Goal: Task Accomplishment & Management: Use online tool/utility

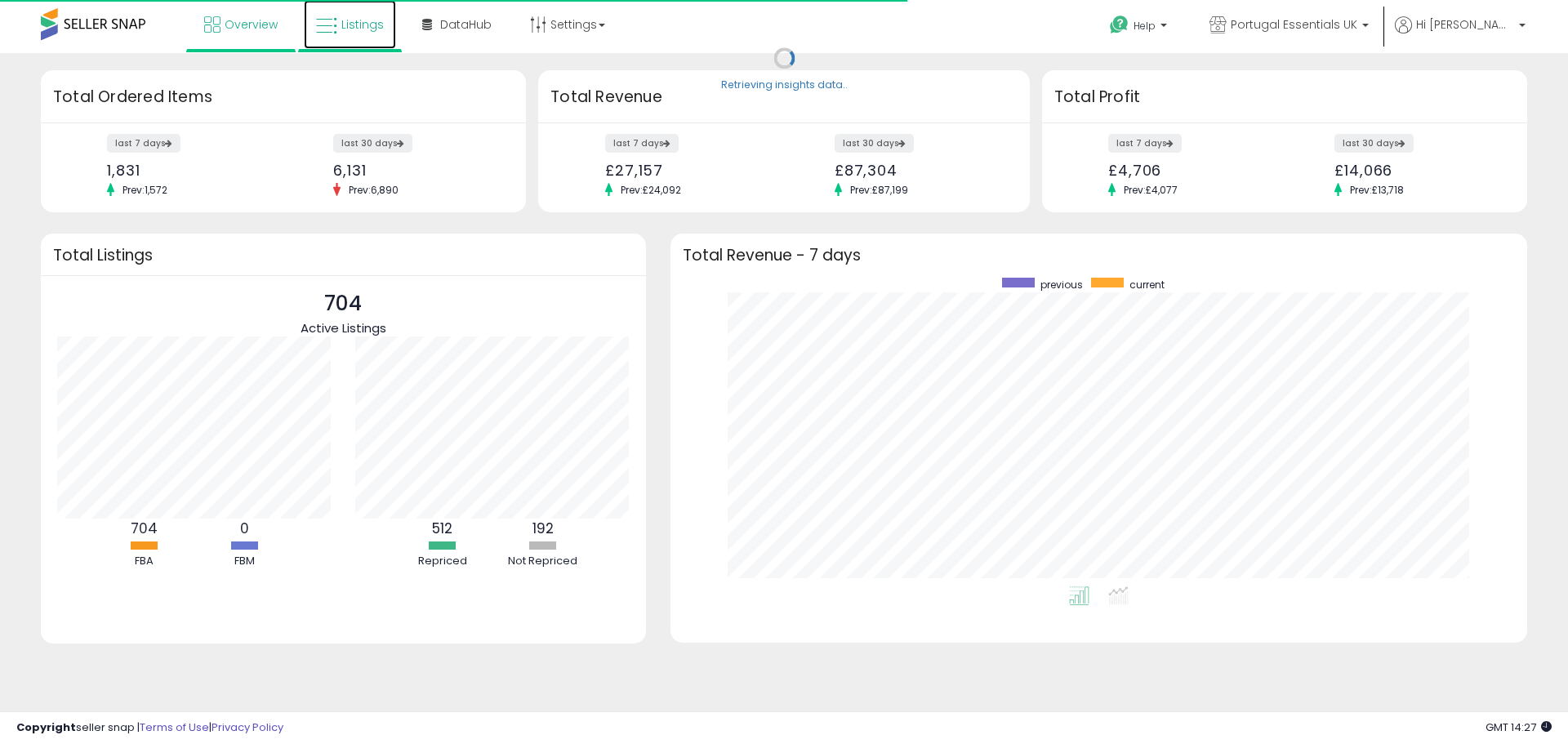
click at [361, 26] on span "Listings" at bounding box center [362, 24] width 42 height 16
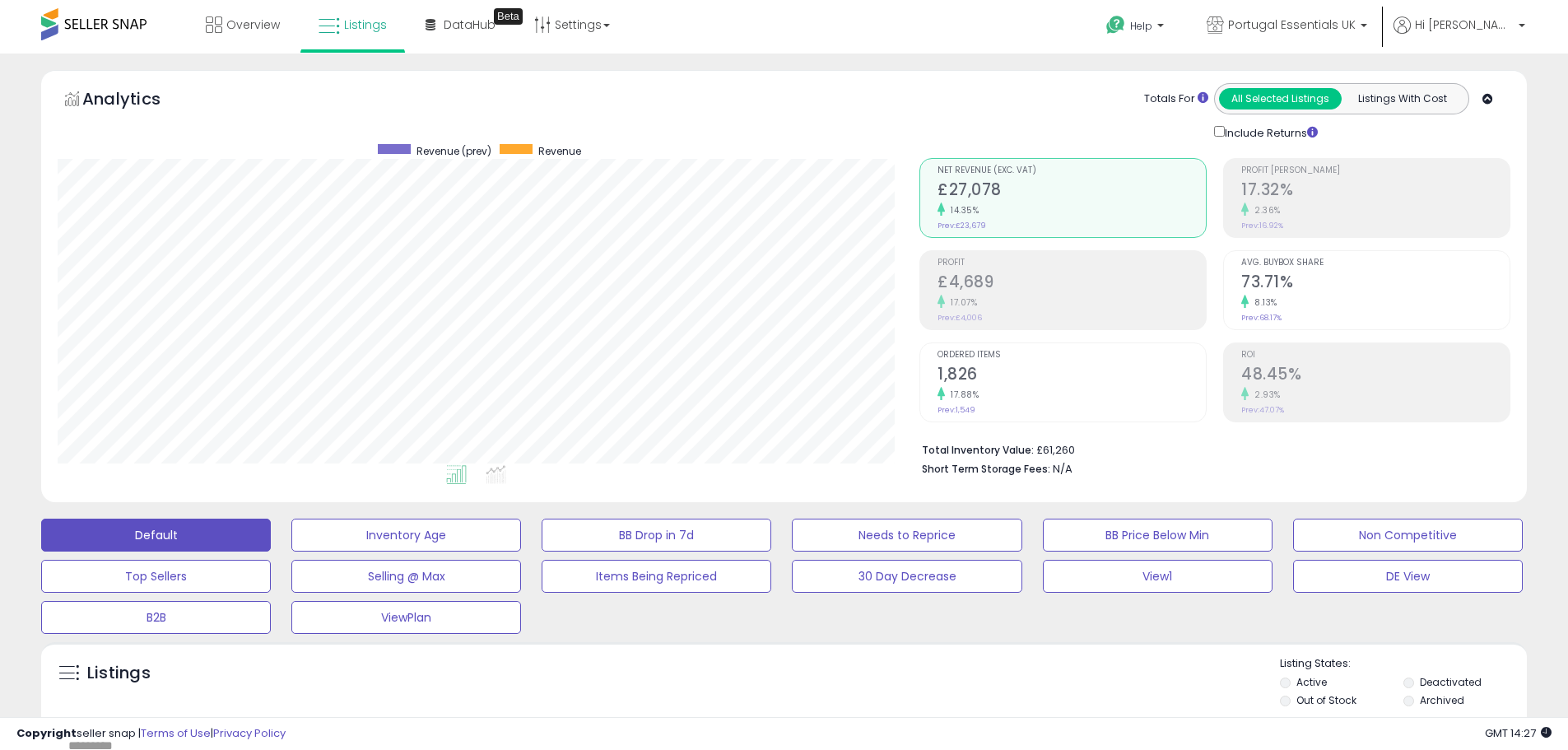
scroll to position [329, 0]
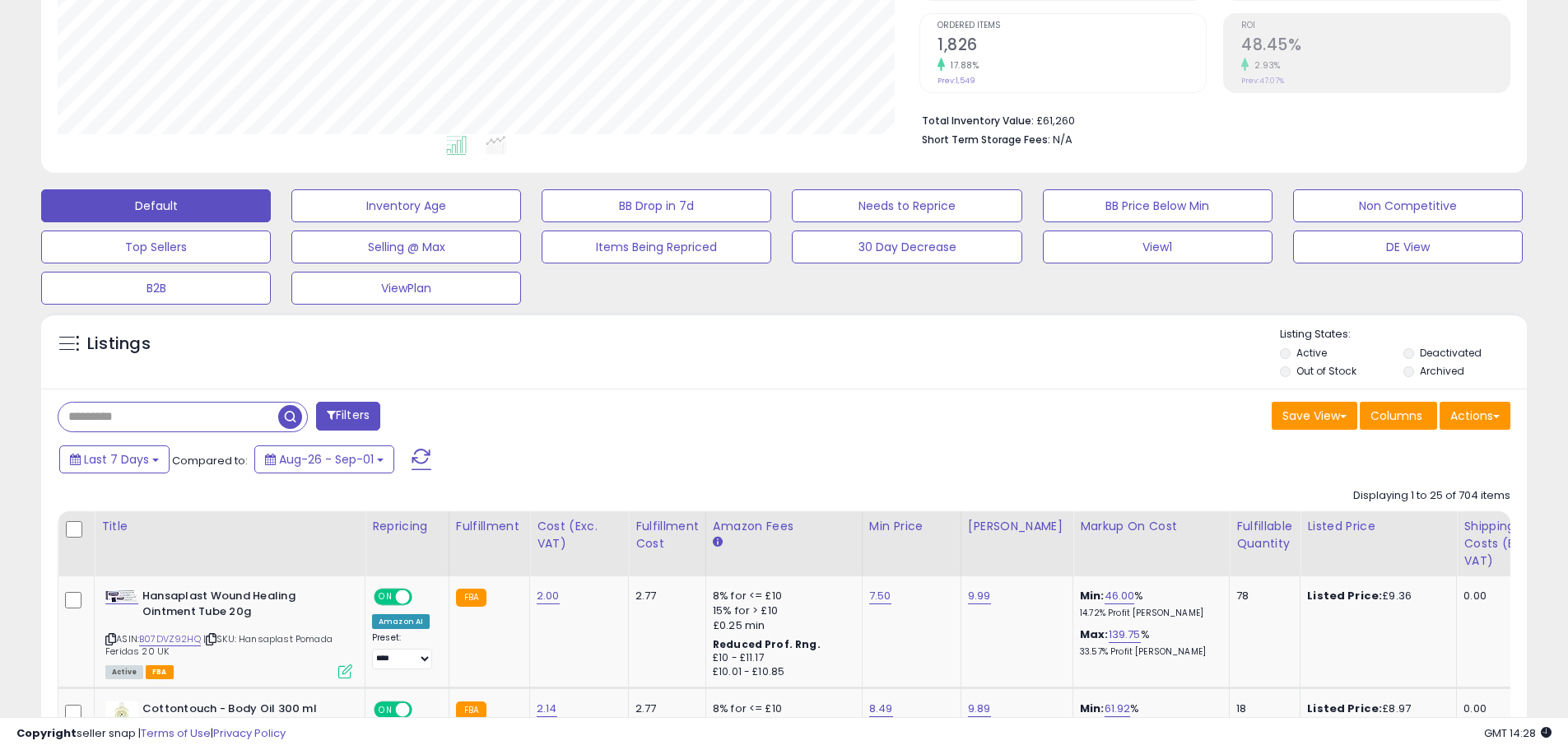
click at [235, 416] on input "text" at bounding box center [169, 417] width 220 height 29
paste input "**********"
click at [435, 418] on span "button" at bounding box center [432, 417] width 24 height 24
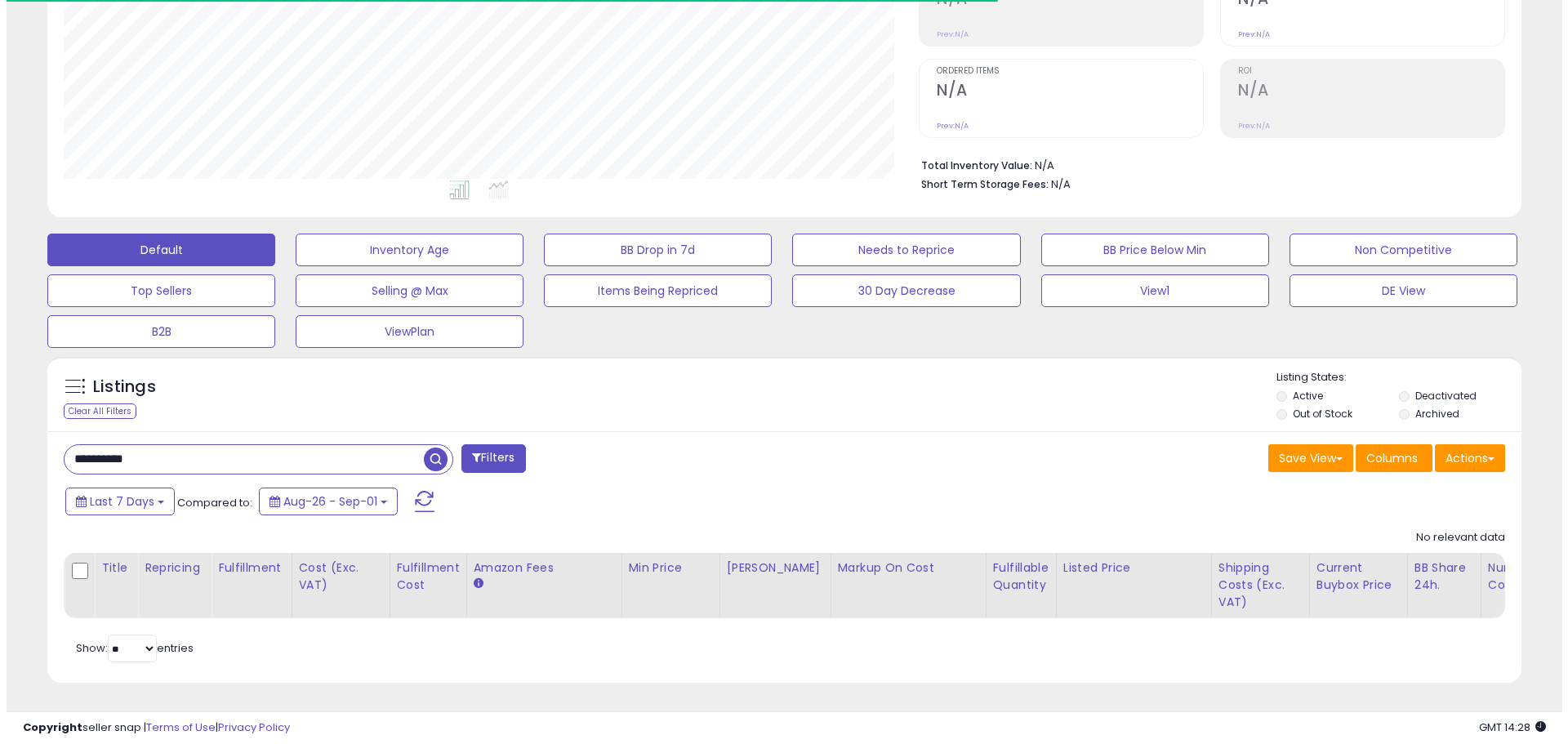
scroll to position [334, 855]
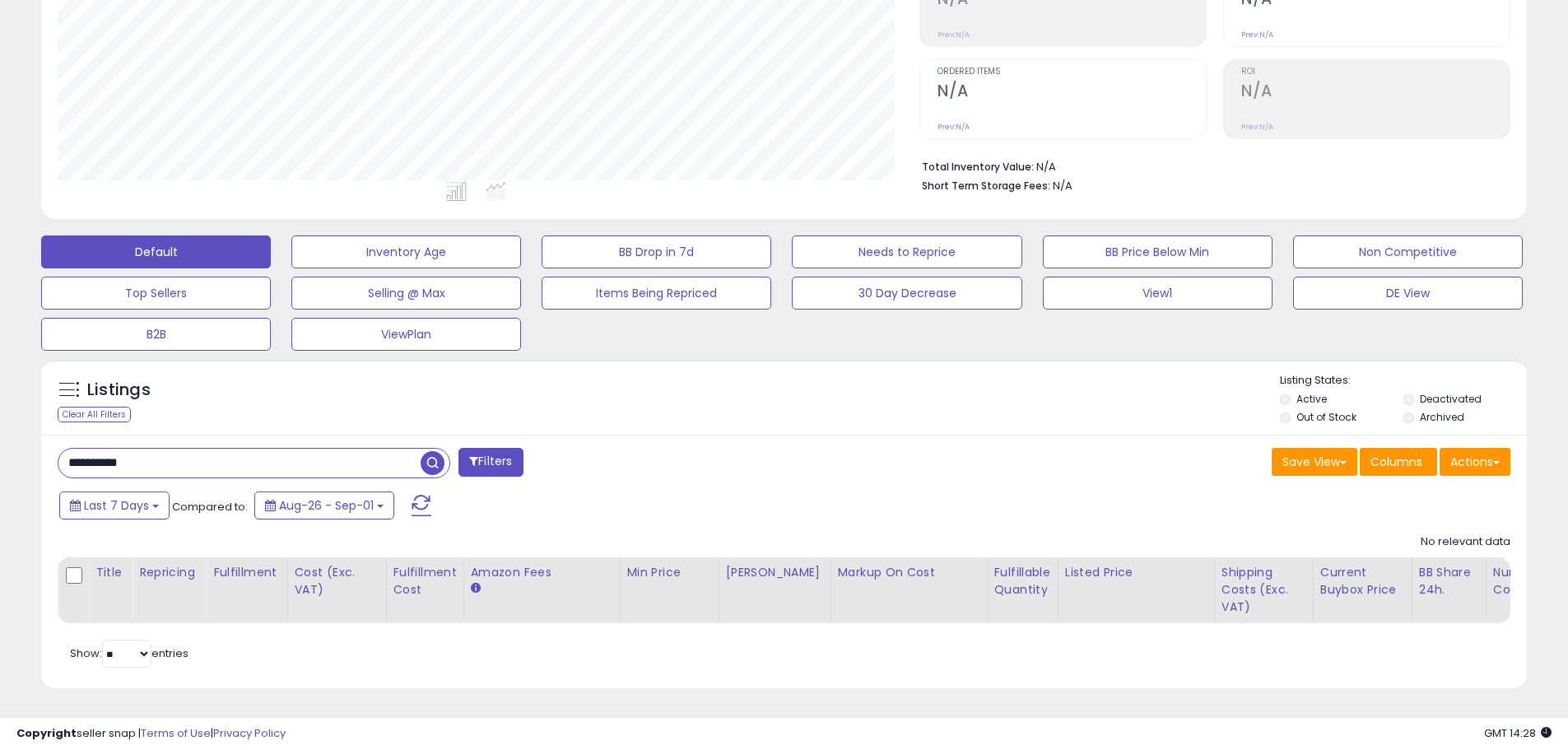
click at [1432, 392] on label "Deactivated" at bounding box center [1451, 399] width 62 height 14
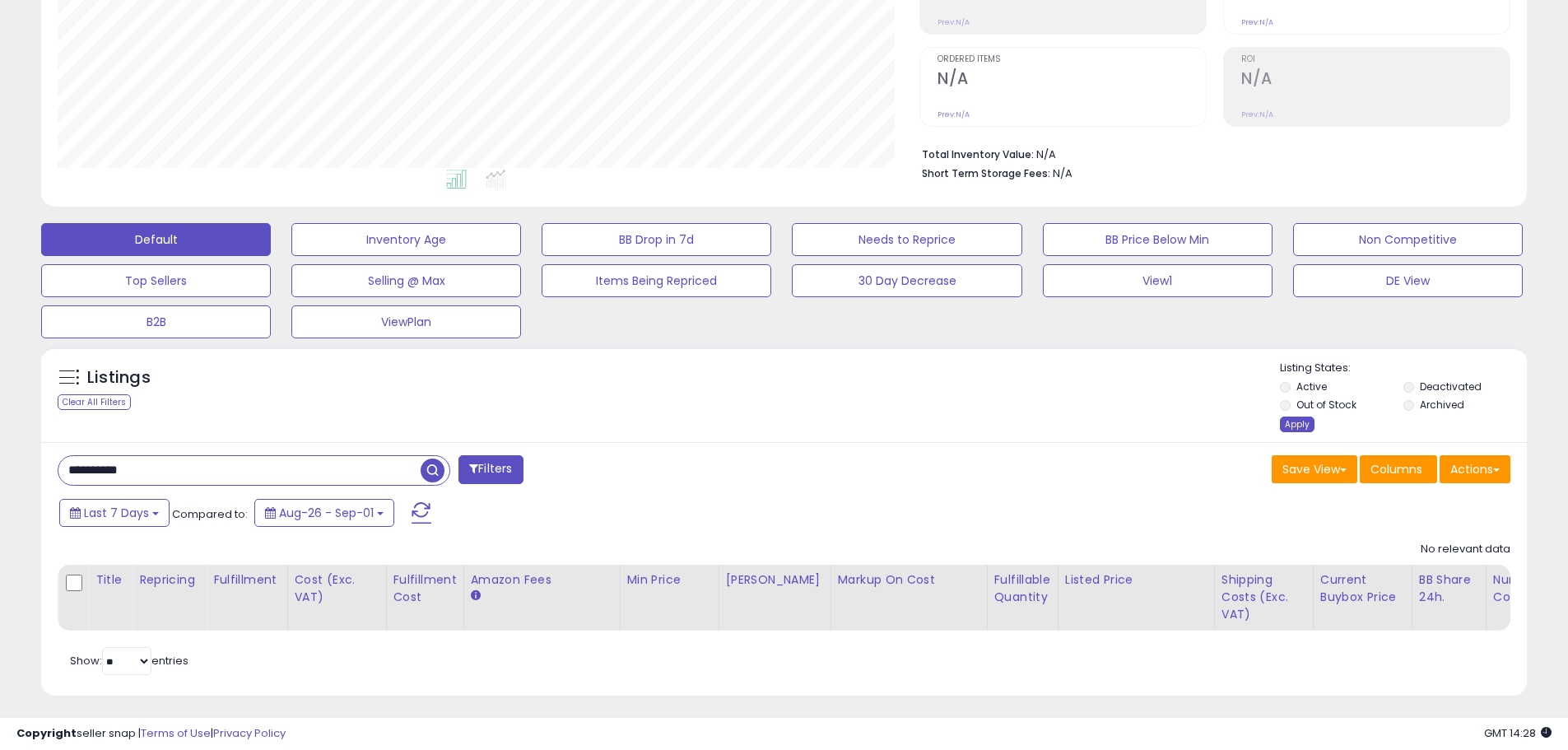
click at [1299, 427] on div "Apply" at bounding box center [1297, 425] width 35 height 15
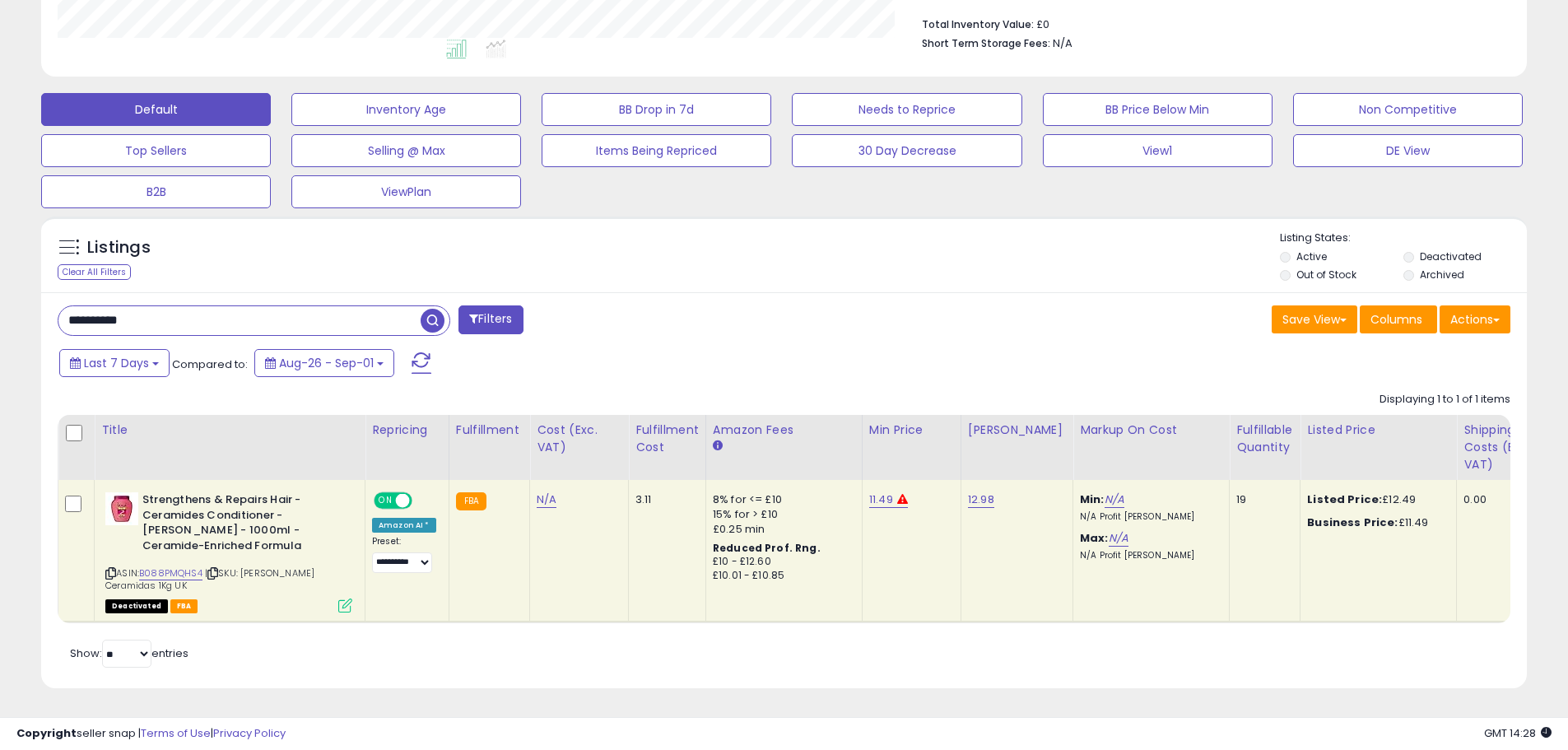
drag, startPoint x: 300, startPoint y: 298, endPoint x: 179, endPoint y: 301, distance: 121.0
click at [0, 303] on div "**********" at bounding box center [784, 189] width 1568 height 1122
paste input "text"
click at [434, 309] on span "button" at bounding box center [432, 321] width 24 height 24
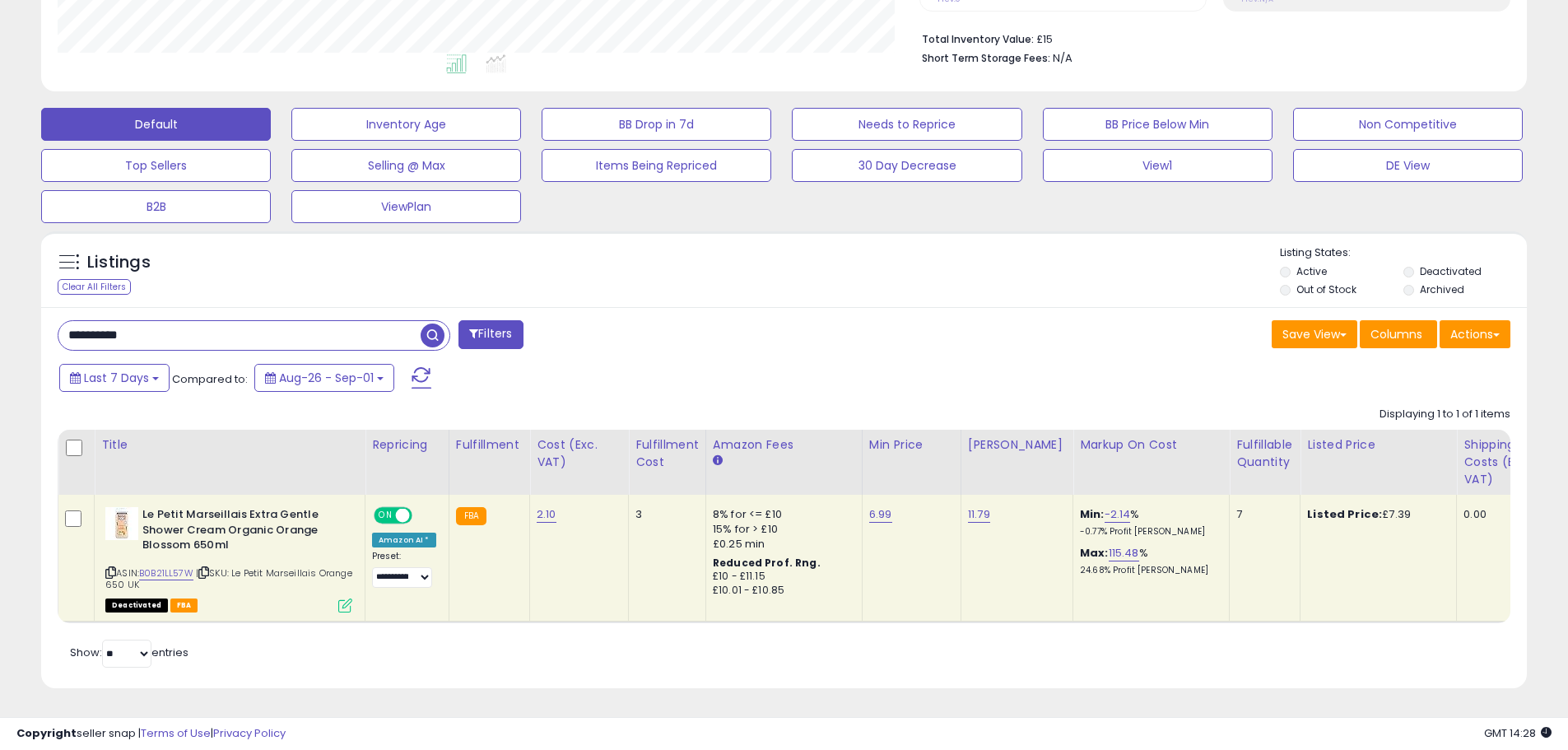
drag, startPoint x: 249, startPoint y: 316, endPoint x: 0, endPoint y: 303, distance: 249.3
click at [0, 303] on div "**********" at bounding box center [784, 196] width 1568 height 1107
paste input "text"
click at [436, 323] on span "button" at bounding box center [432, 335] width 24 height 24
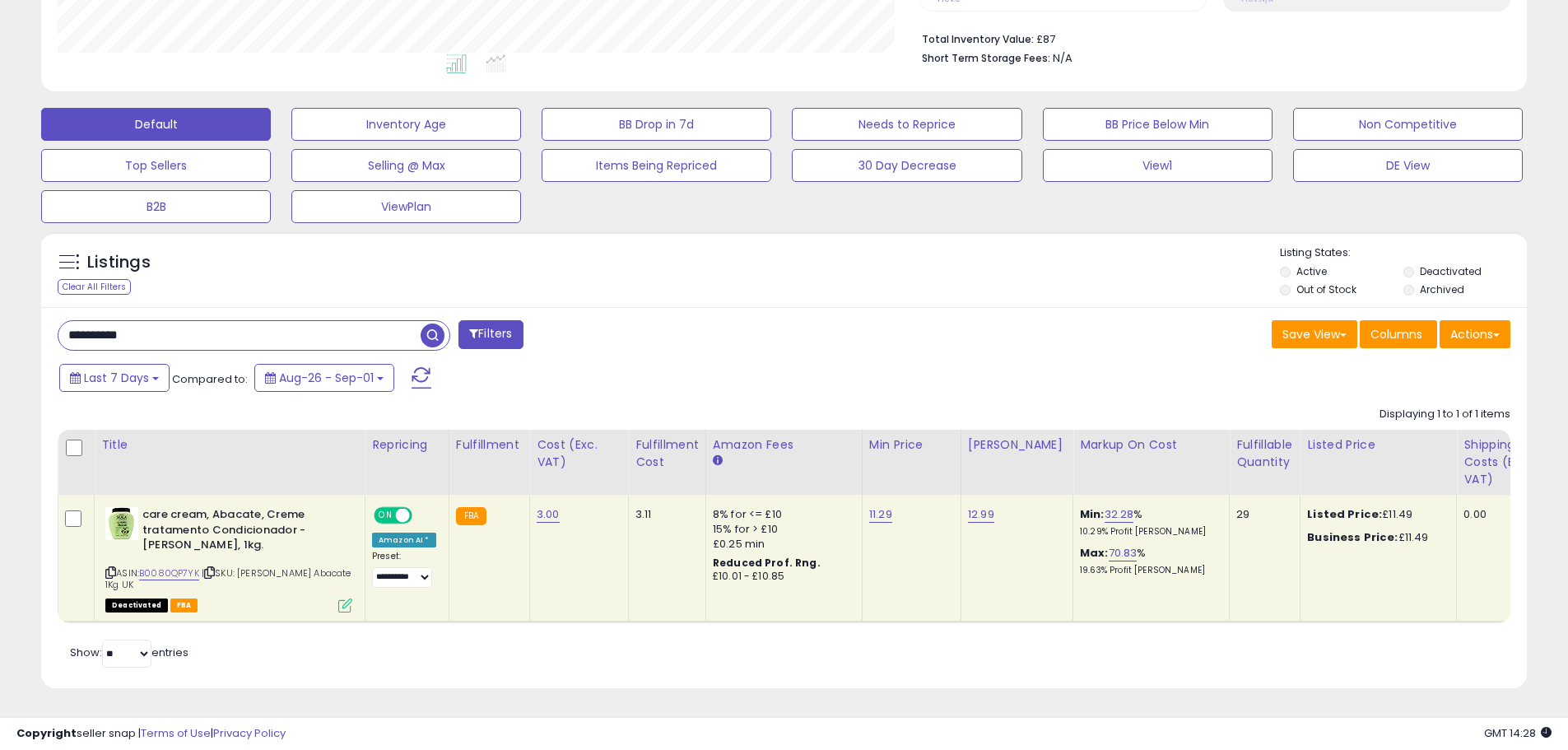
drag, startPoint x: 338, startPoint y: 337, endPoint x: -11, endPoint y: 322, distance: 349.3
paste input "text"
click at [434, 343] on span "button" at bounding box center [432, 335] width 24 height 24
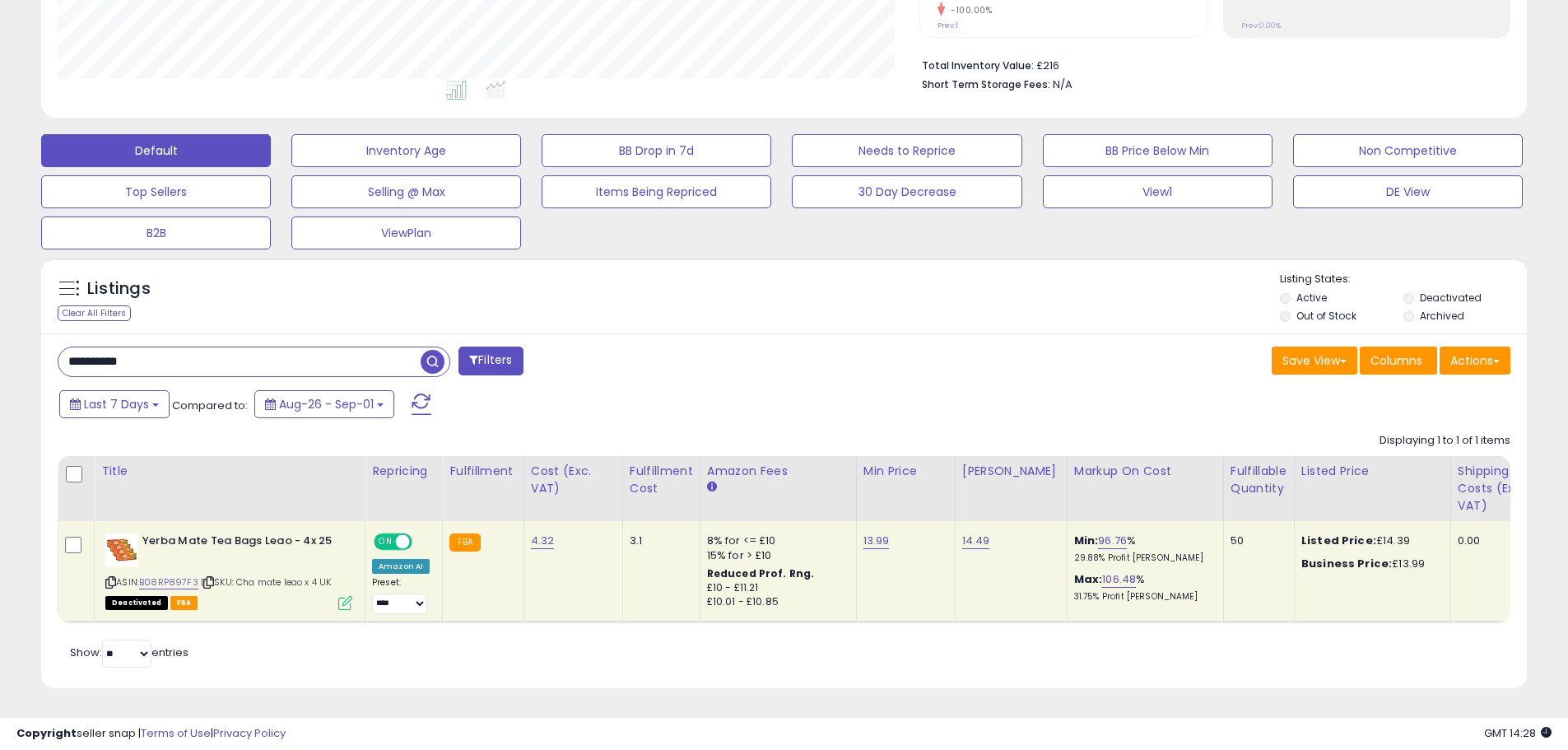
drag, startPoint x: 230, startPoint y: 343, endPoint x: 5, endPoint y: 340, distance: 225.0
click at [5, 340] on div "**********" at bounding box center [784, 209] width 1568 height 1080
paste input "text"
click at [428, 349] on span "button" at bounding box center [432, 361] width 24 height 24
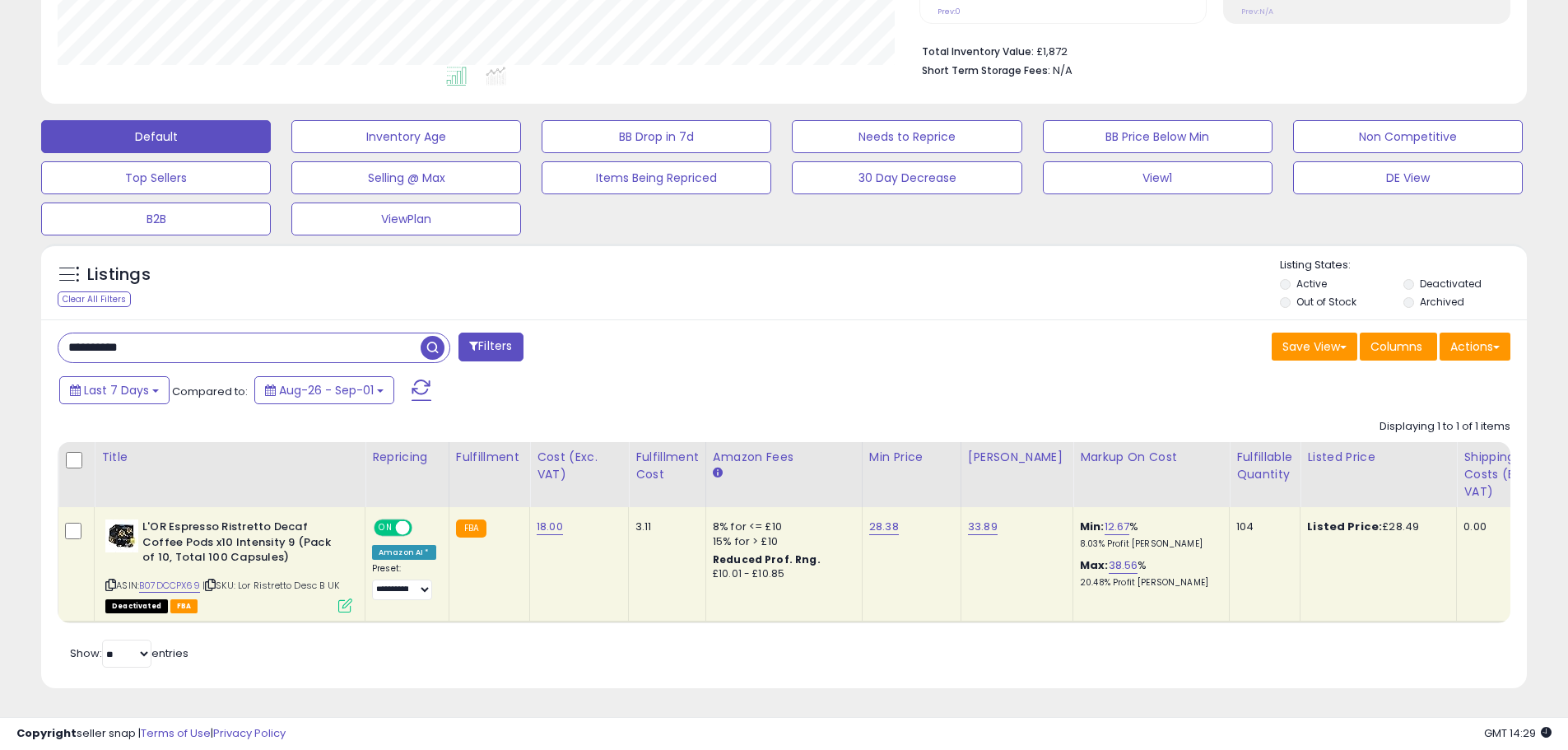
drag, startPoint x: 330, startPoint y: 345, endPoint x: -30, endPoint y: 328, distance: 360.4
paste input "text"
click at [429, 337] on span "button" at bounding box center [432, 348] width 24 height 24
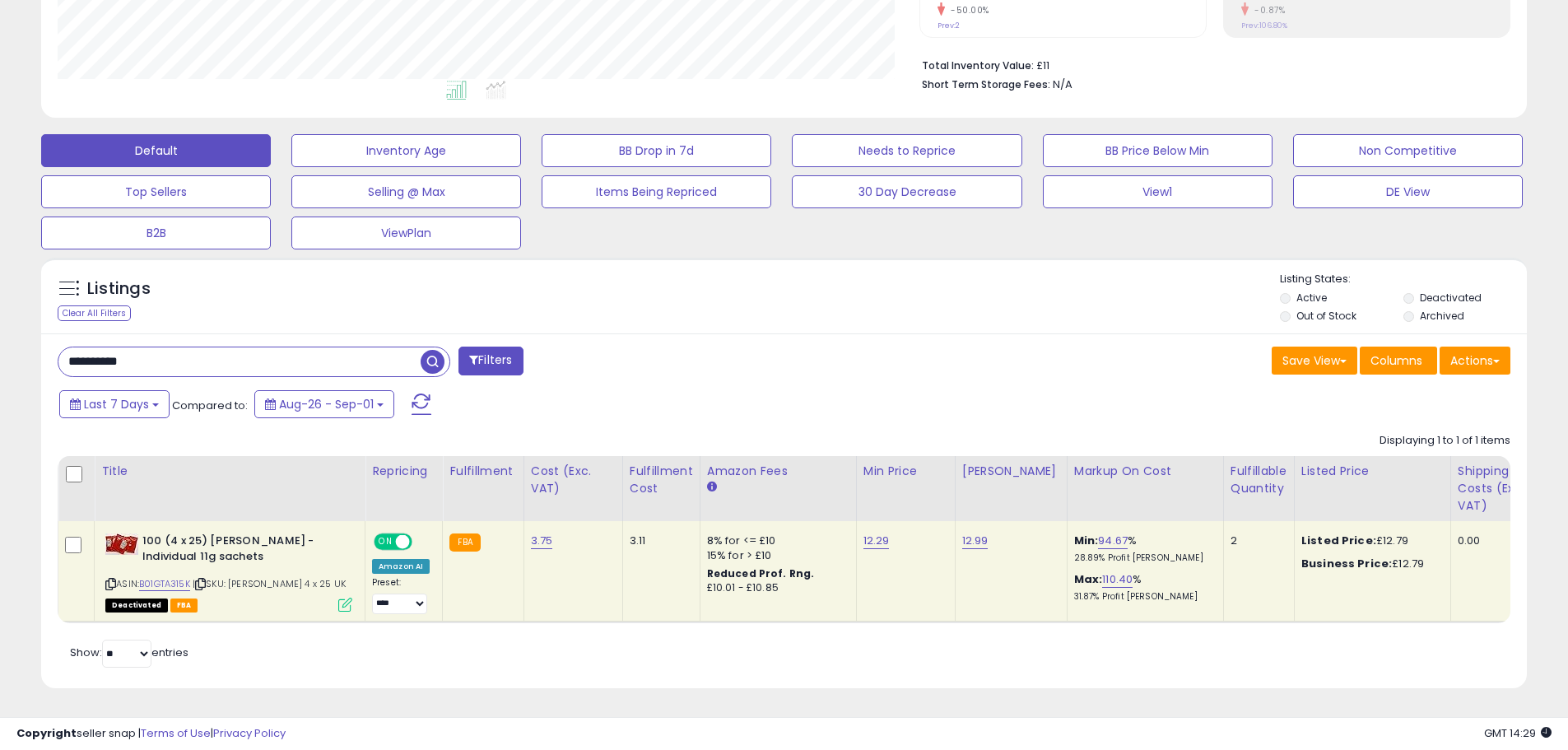
drag, startPoint x: 232, startPoint y: 340, endPoint x: 58, endPoint y: 330, distance: 174.3
click at [38, 330] on div "Listings Clear All Filters" at bounding box center [784, 478] width 1511 height 459
paste input "text"
click at [434, 349] on span "button" at bounding box center [432, 361] width 24 height 24
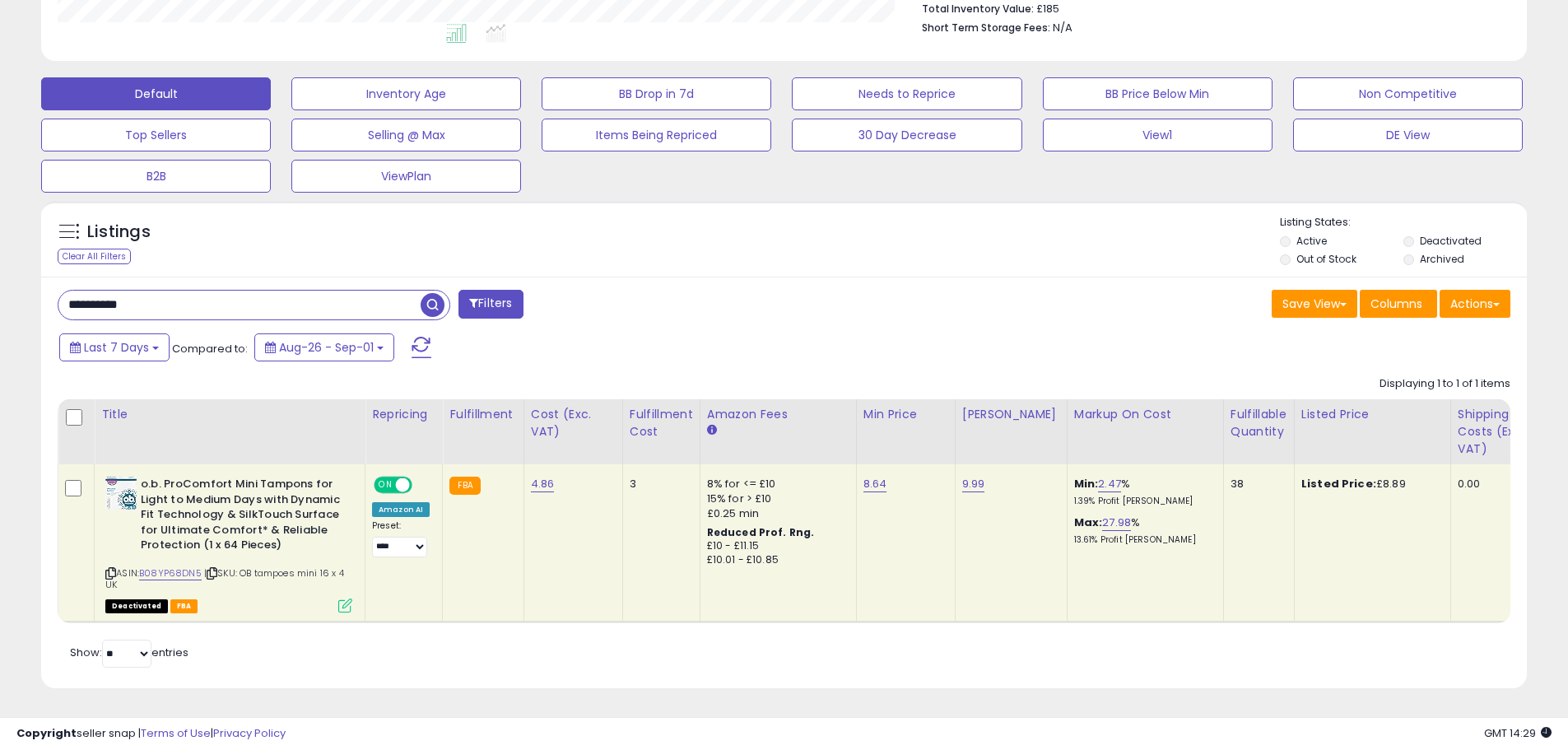
drag, startPoint x: 196, startPoint y: 294, endPoint x: 227, endPoint y: 281, distance: 33.6
click at [77, 291] on input "**********" at bounding box center [240, 305] width 362 height 29
paste input "*"
drag, startPoint x: 247, startPoint y: 289, endPoint x: 82, endPoint y: 289, distance: 165.0
click at [82, 291] on input "**********" at bounding box center [240, 305] width 362 height 29
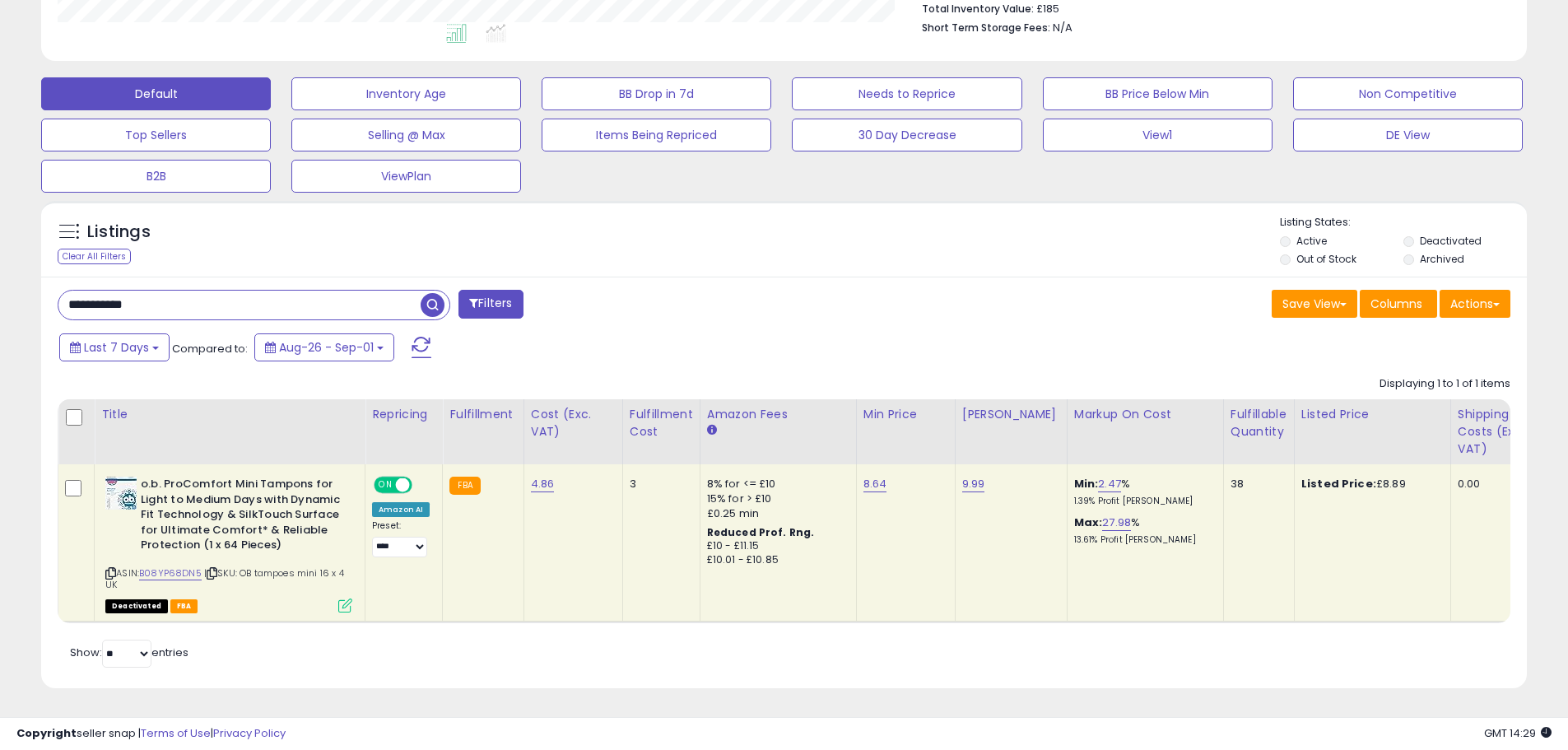
paste input "*"
drag, startPoint x: 269, startPoint y: 283, endPoint x: -80, endPoint y: 283, distance: 349.0
paste input "text"
click at [435, 293] on span "button" at bounding box center [432, 304] width 24 height 24
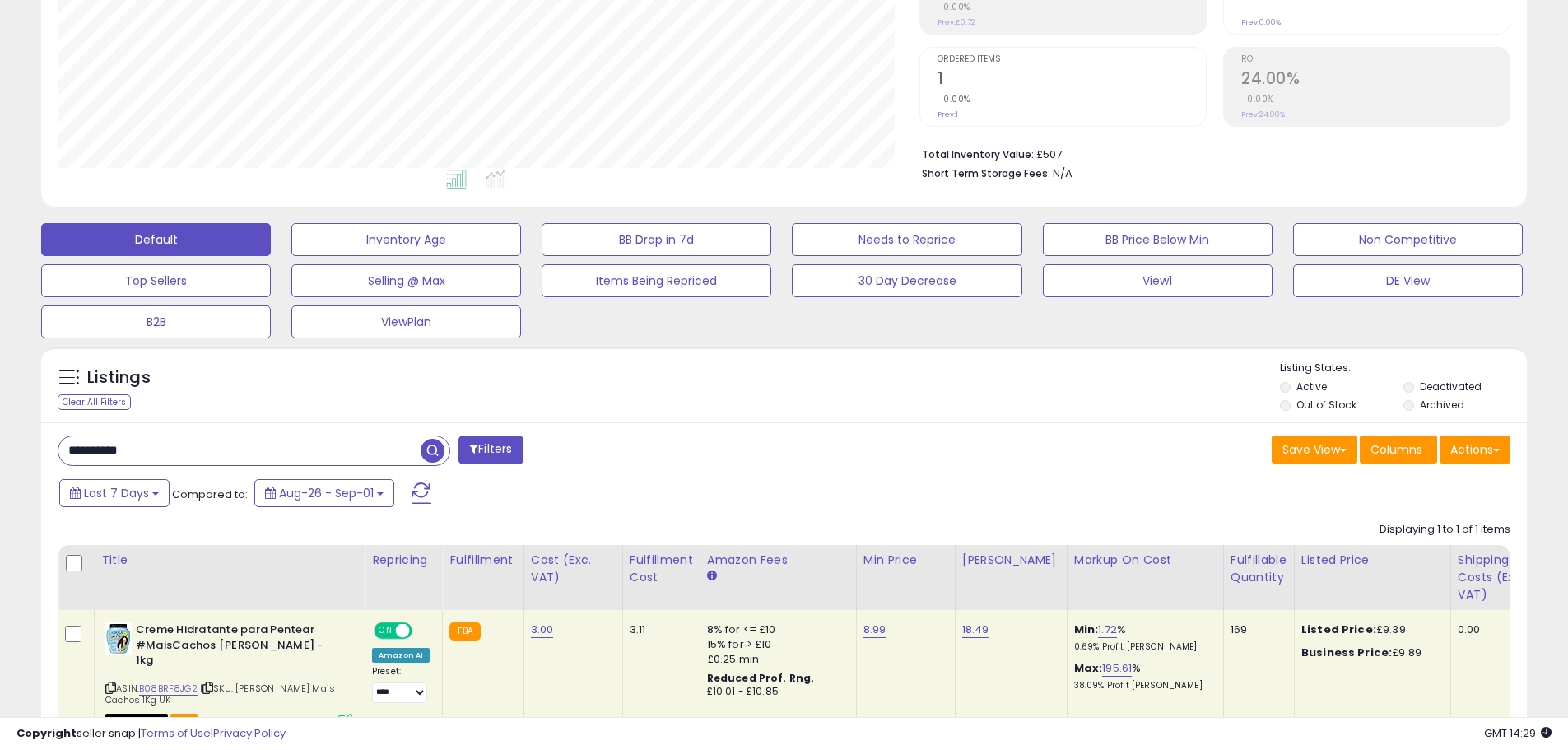
drag, startPoint x: 174, startPoint y: 452, endPoint x: 100, endPoint y: 454, distance: 74.0
click at [0, 453] on html "Unable to login Retrieving listings data.. has not yet accepted the Terms of Us…" at bounding box center [784, 79] width 1568 height 750
paste input "text"
type input "**********"
click at [440, 455] on span "button" at bounding box center [432, 451] width 24 height 24
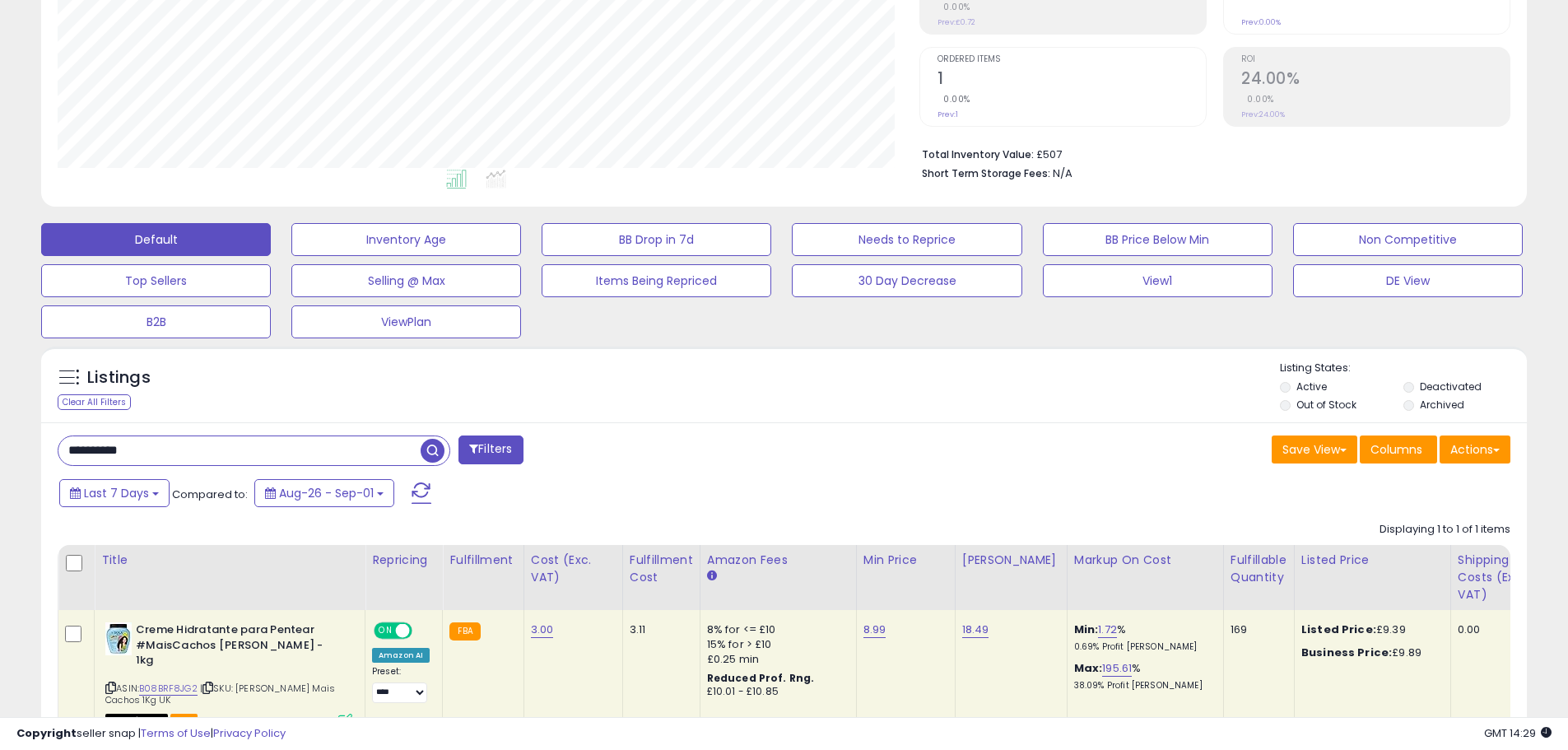
scroll to position [822679, 822465]
